Goal: Task Accomplishment & Management: Manage account settings

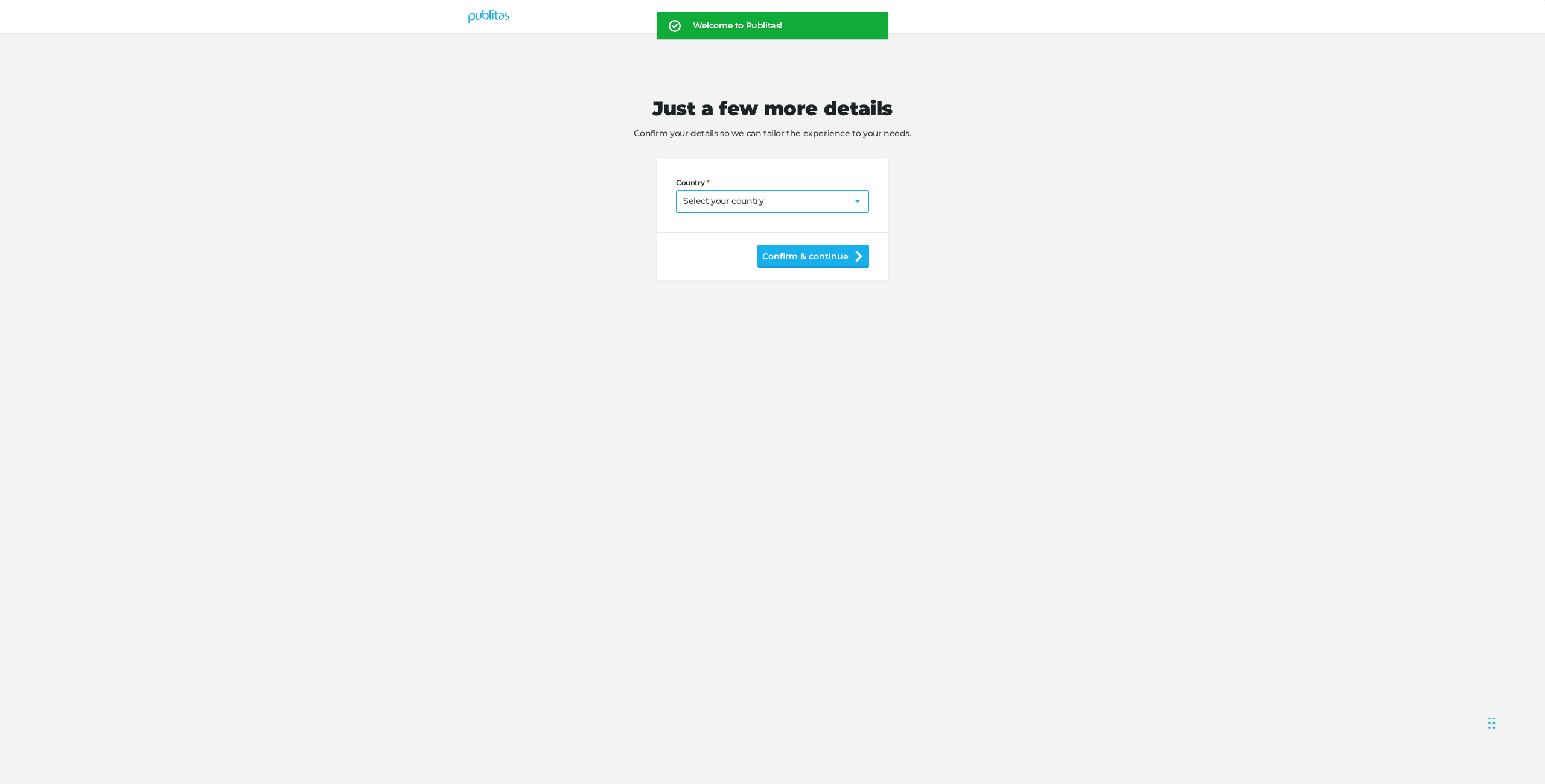
click at [783, 192] on select "Select your country [GEOGRAPHIC_DATA] [GEOGRAPHIC_DATA] [GEOGRAPHIC_DATA] [US_S…" at bounding box center [773, 201] width 193 height 23
select select "BY"
click at [826, 257] on button "Confirm & continue" at bounding box center [813, 256] width 112 height 23
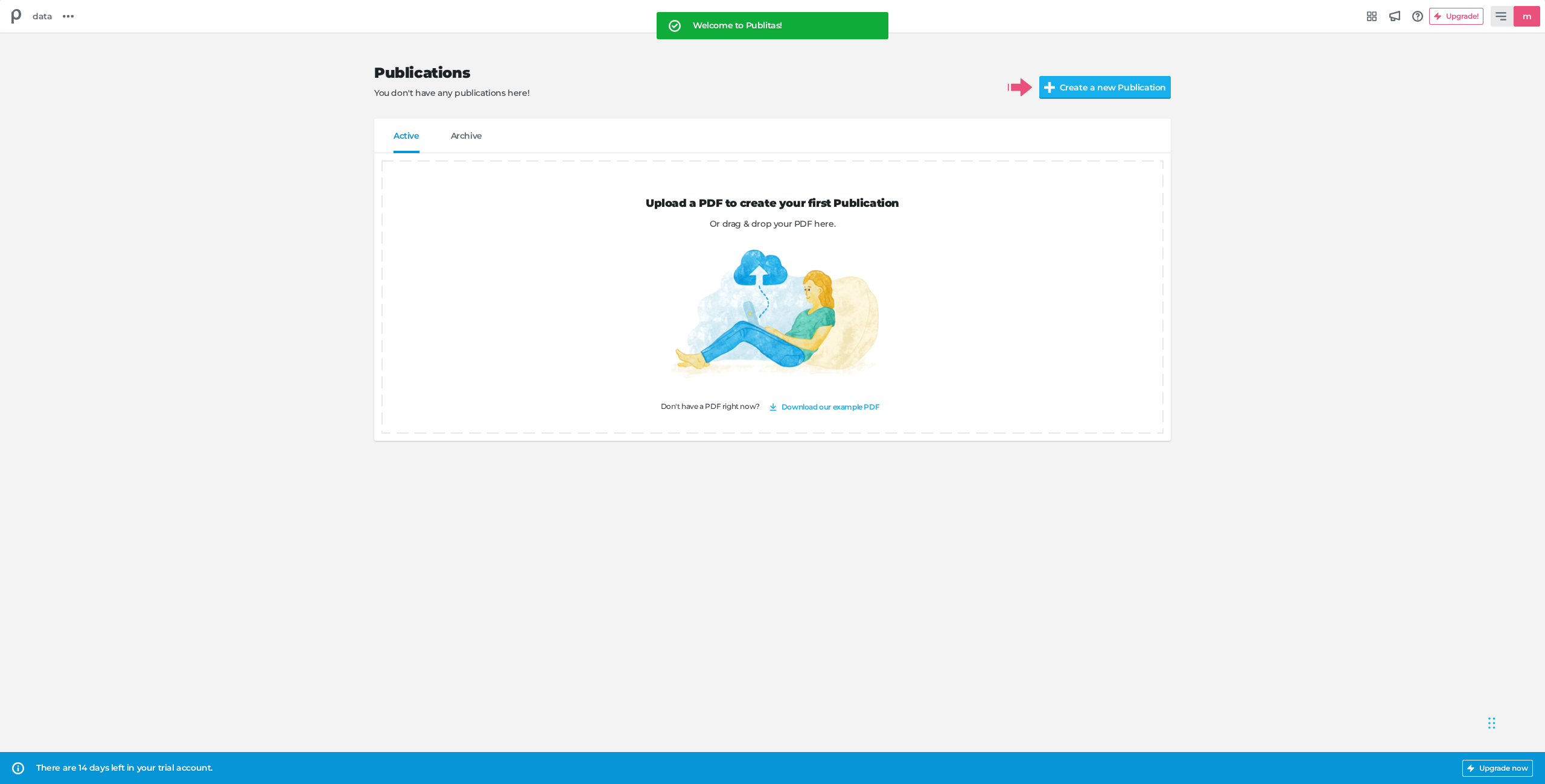
click at [1513, 26] on link "m" at bounding box center [1515, 16] width 50 height 20
click at [1462, 83] on h5 "Manage account" at bounding box center [1436, 82] width 71 height 10
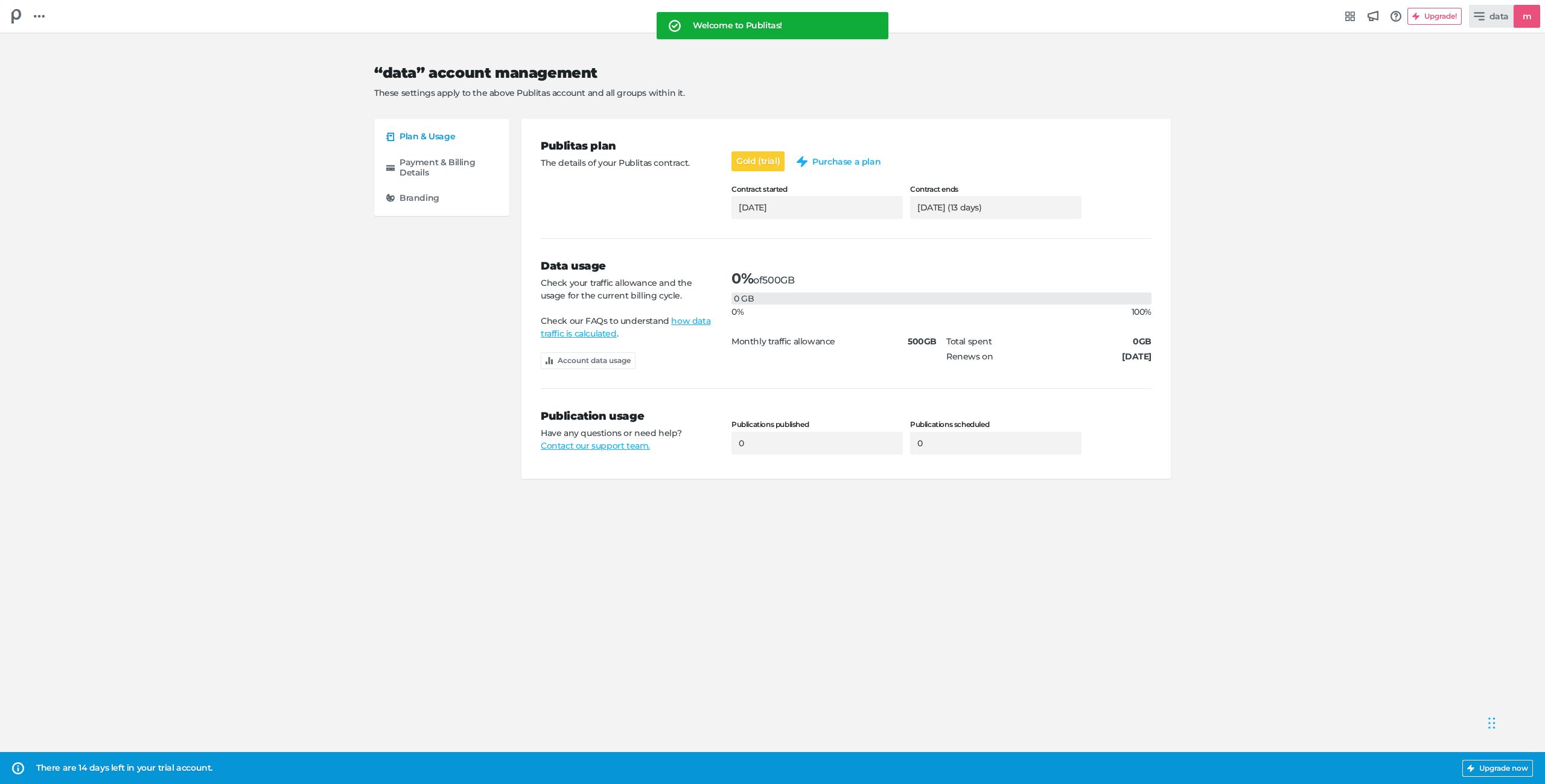
click at [1508, 21] on span "data" at bounding box center [1499, 16] width 19 height 13
click at [1468, 124] on button "Log out of Publitas" at bounding box center [1457, 131] width 109 height 23
